Goal: Entertainment & Leisure: Consume media (video, audio)

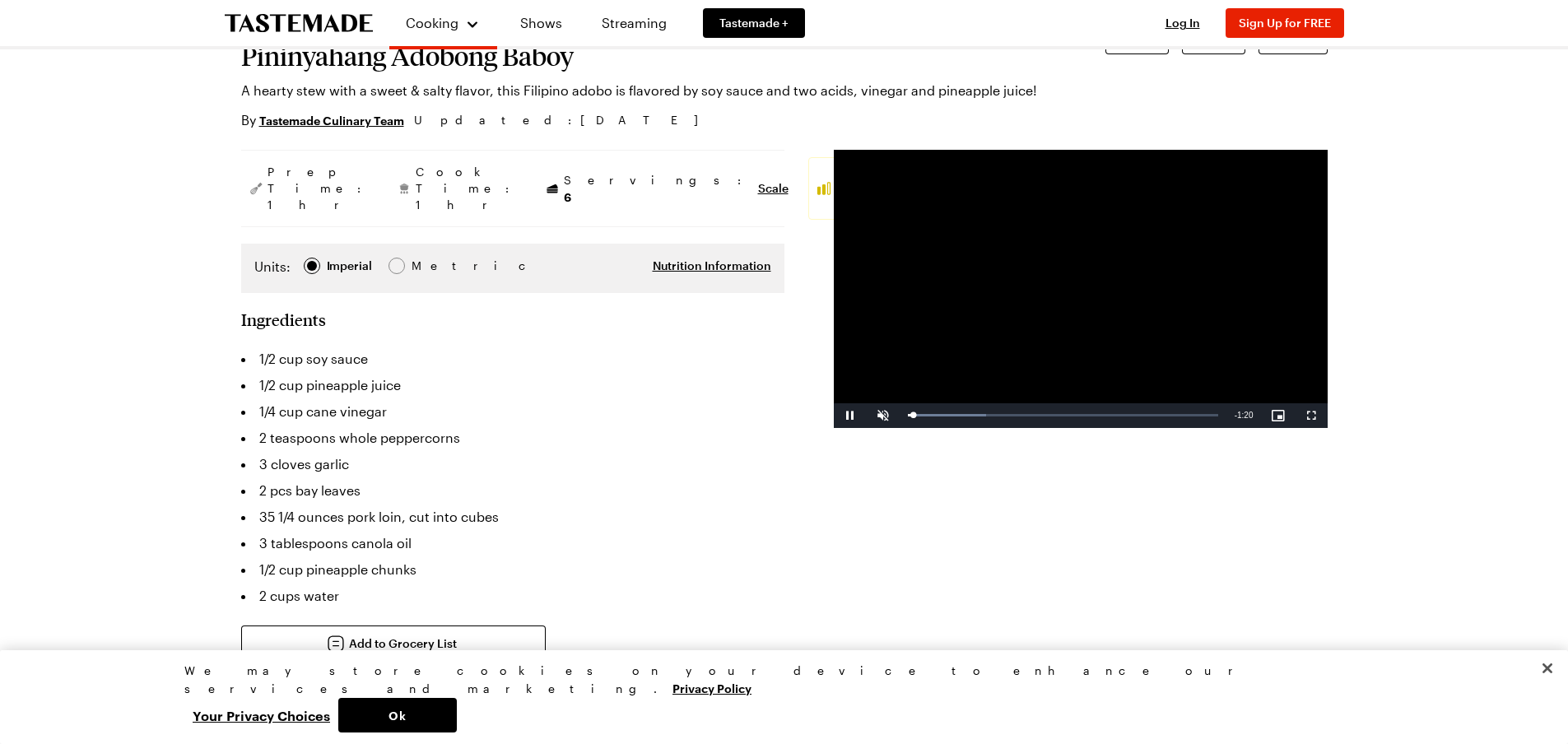
scroll to position [126, 0]
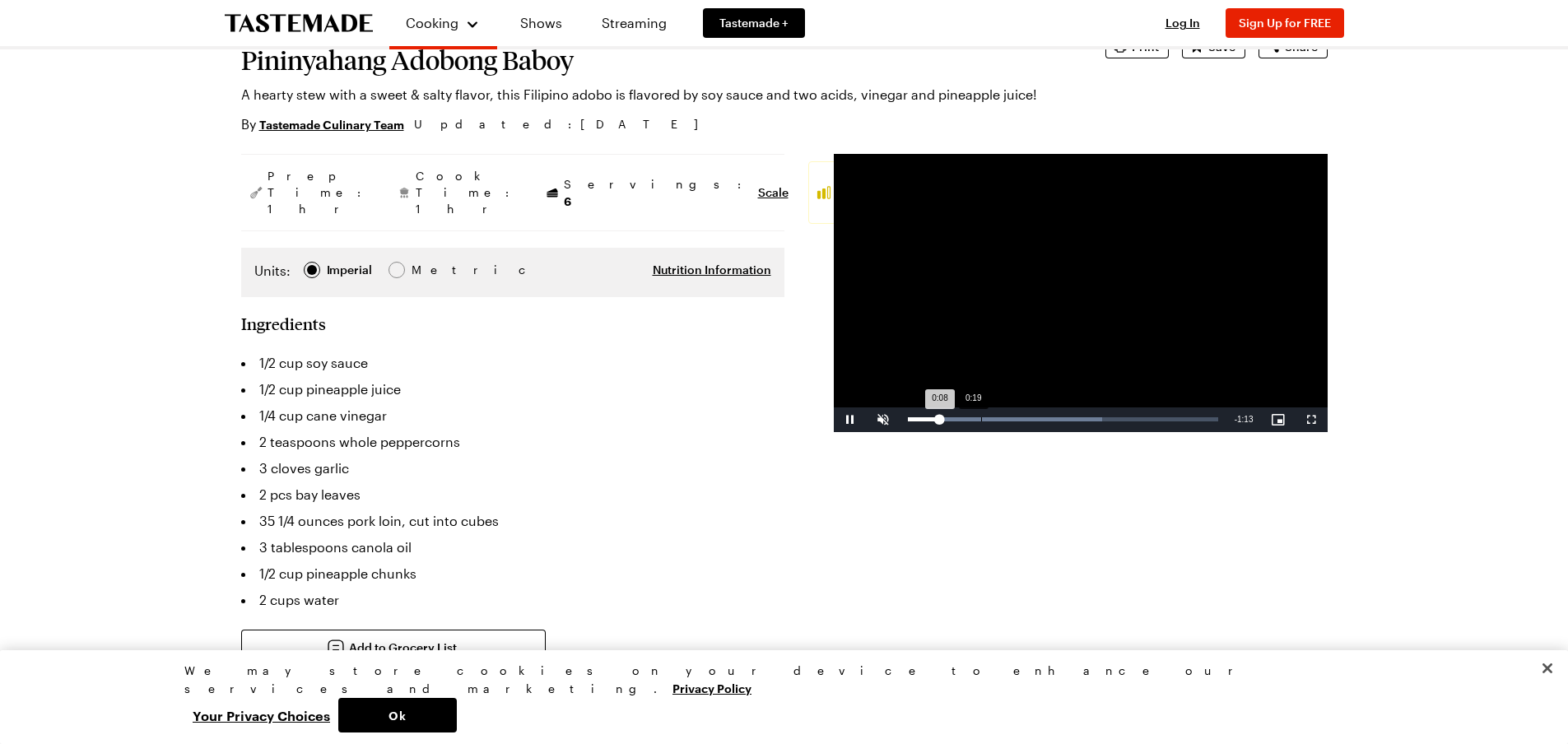
click at [980, 411] on div "Loaded : 62.59% 0:19 0:08" at bounding box center [1063, 420] width 327 height 24
click at [1007, 420] on div "Loaded : 62.59% 0:23 0:19" at bounding box center [1063, 419] width 311 height 4
click at [1058, 421] on div "Progress Bar" at bounding box center [1005, 419] width 194 height 4
click at [1093, 423] on div "Loaded : 74.06% 0:48 0:39" at bounding box center [1063, 420] width 327 height 24
click at [1127, 426] on div "Loaded : 74.06% 0:57 0:49" at bounding box center [1063, 420] width 327 height 24
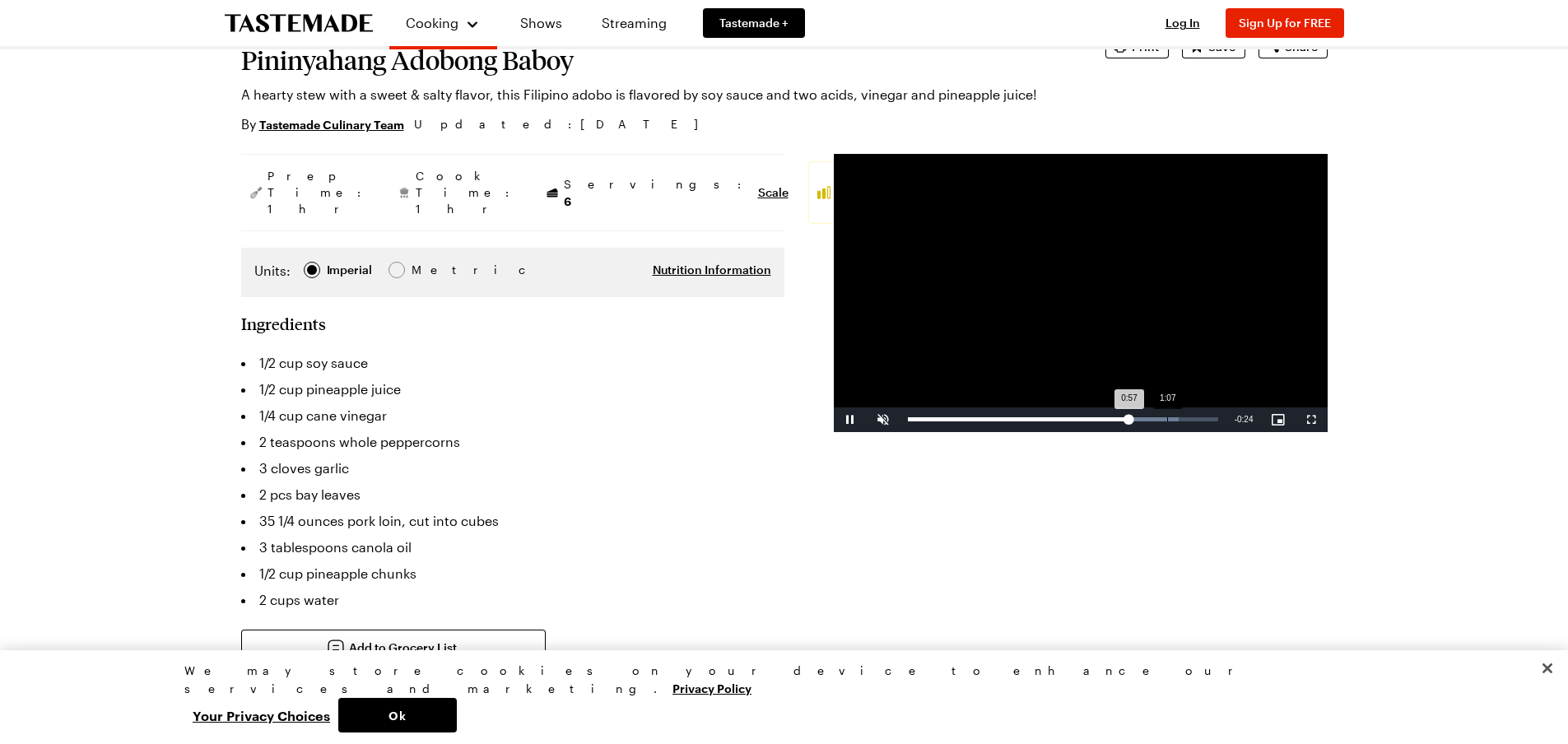
click at [1168, 425] on div "Loaded : 87.35% 1:07 0:57" at bounding box center [1063, 420] width 327 height 24
click at [1182, 425] on div "Loaded : 99.45% 1:11 1:11" at bounding box center [1063, 420] width 327 height 24
click at [1169, 419] on div "1:07" at bounding box center [1039, 419] width 261 height 4
click at [1157, 418] on div "Loaded : 100.00% 1:05 1:08" at bounding box center [1063, 419] width 311 height 4
click at [1126, 418] on div "0:56" at bounding box center [1126, 419] width 1 height 4
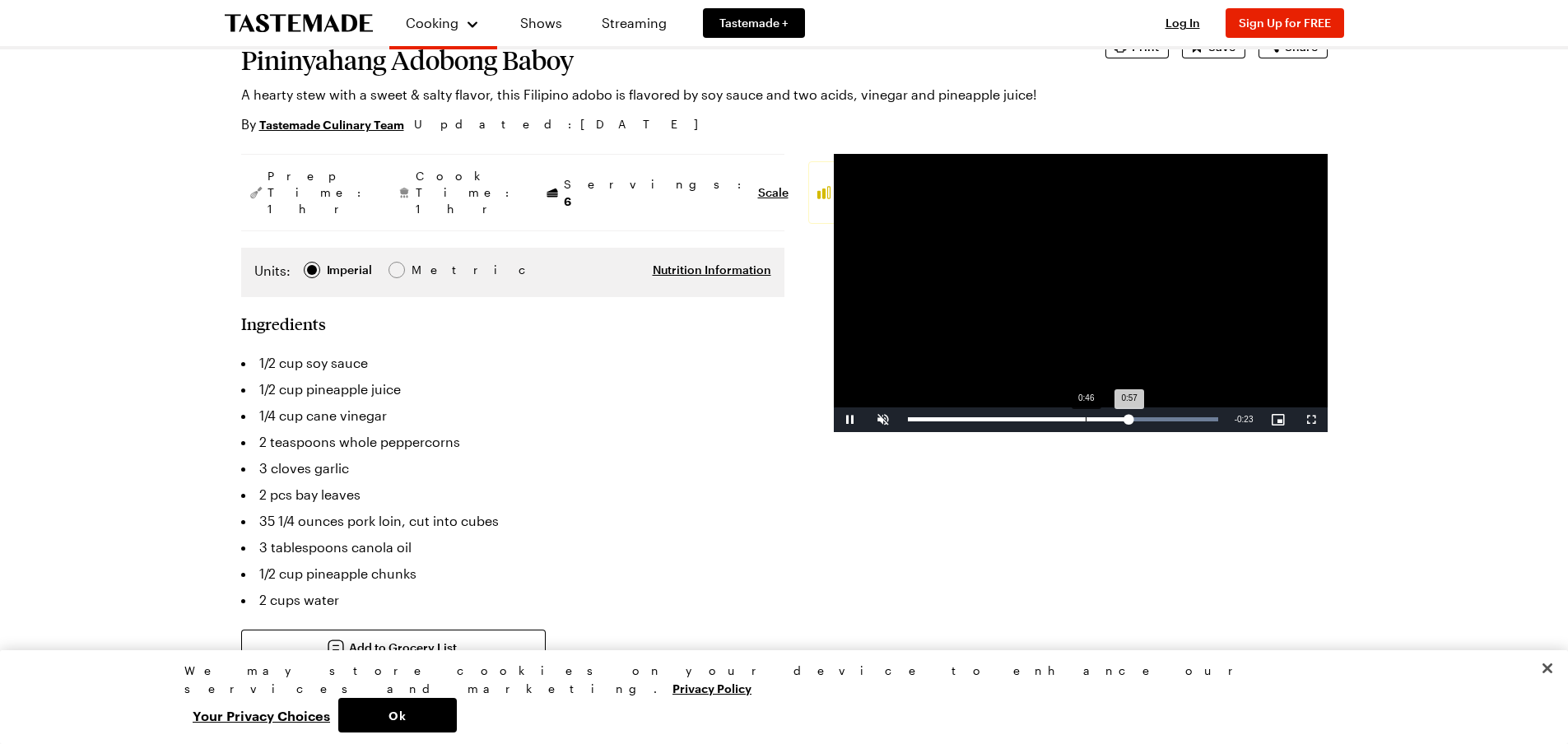
click at [1085, 417] on div "Loaded : 100.00% 0:46 0:57" at bounding box center [1063, 419] width 311 height 4
click at [1061, 421] on div "0:39" at bounding box center [1061, 419] width 1 height 4
click at [1006, 429] on div "Loaded : 49.65% 0:25 0:39" at bounding box center [1063, 420] width 327 height 24
click at [991, 409] on div "Loaded : 100.00% 0:21 0:21" at bounding box center [1063, 420] width 327 height 24
click at [946, 421] on div "0:09" at bounding box center [946, 419] width 1 height 4
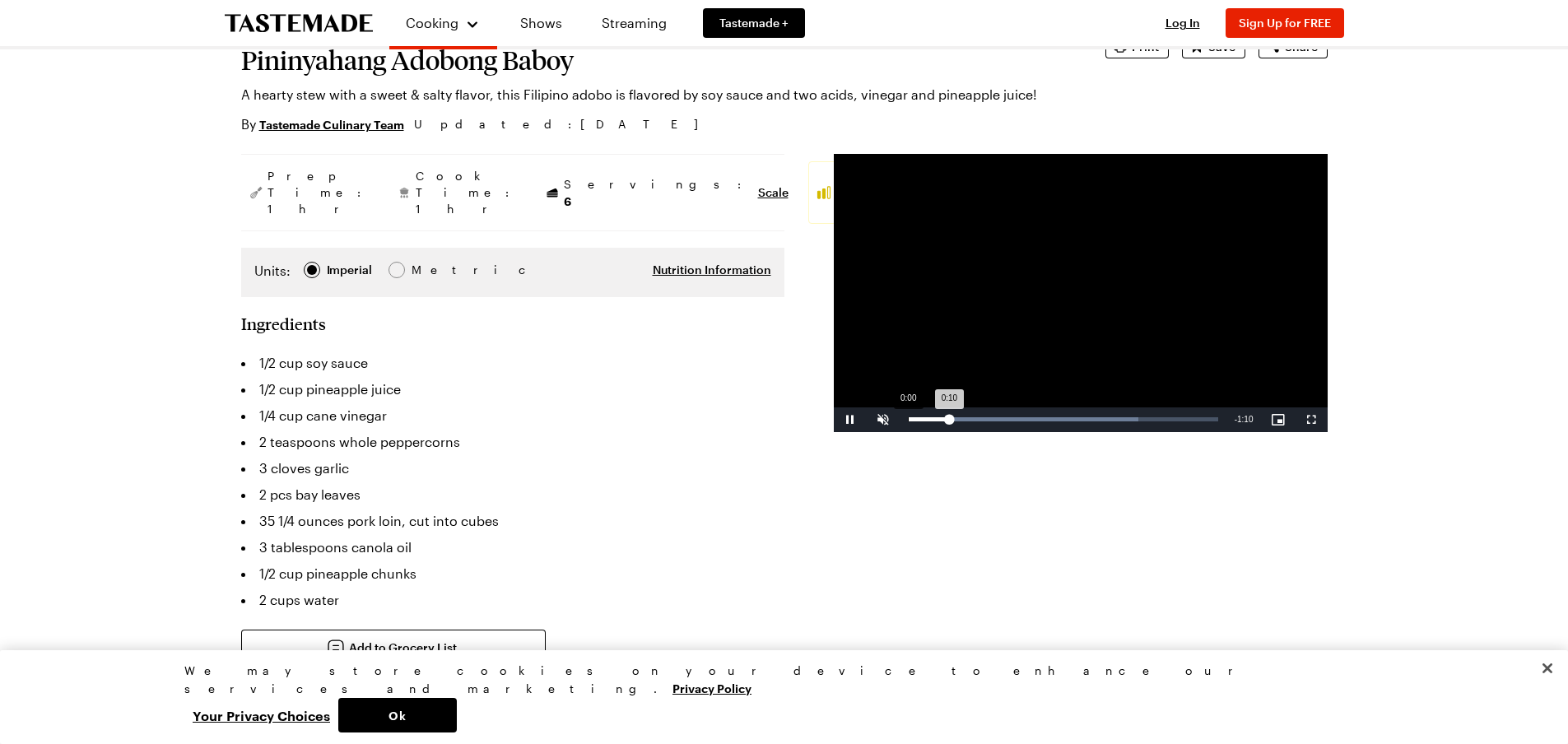
click at [906, 420] on div "Loaded : 74.47% 0:00 0:10" at bounding box center [1063, 420] width 327 height 24
click at [847, 420] on span "Video Player" at bounding box center [850, 420] width 33 height 0
